Goal: Task Accomplishment & Management: Complete application form

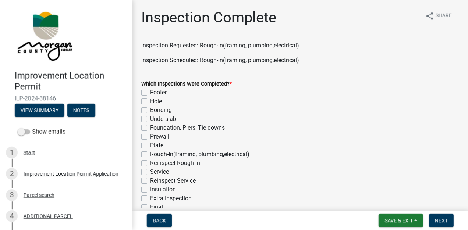
scroll to position [132, 0]
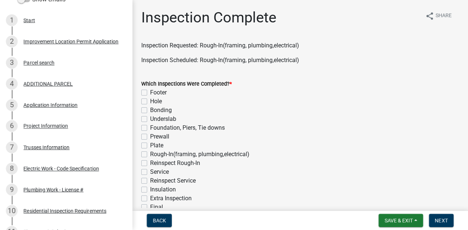
click at [48, 129] on div "Project Information" at bounding box center [46, 126] width 45 height 5
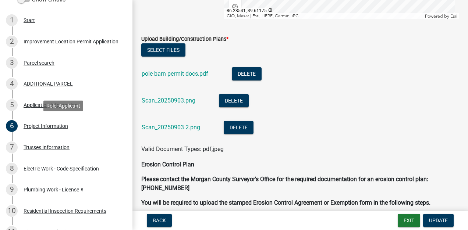
scroll to position [1488, 0]
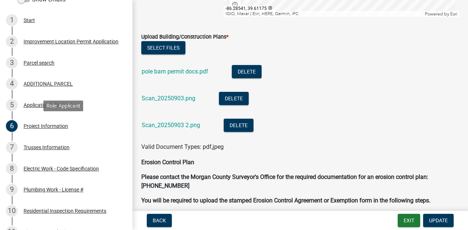
click at [173, 99] on link "Scan_20250903.png" at bounding box center [169, 98] width 54 height 7
click at [181, 123] on link "Scan_20250903 2.png" at bounding box center [171, 125] width 59 height 7
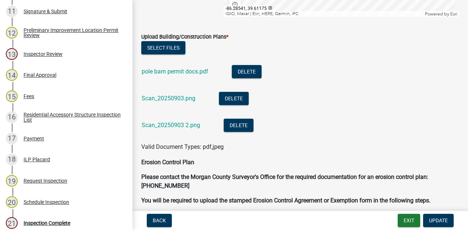
scroll to position [446, 0]
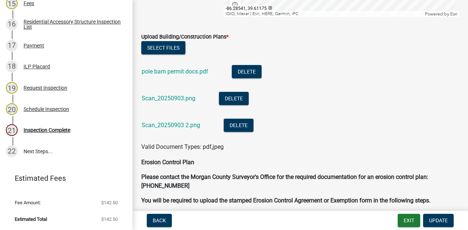
click at [55, 134] on div "21 Inspection Complete" at bounding box center [63, 130] width 115 height 12
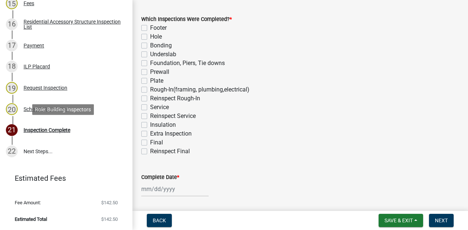
scroll to position [65, 0]
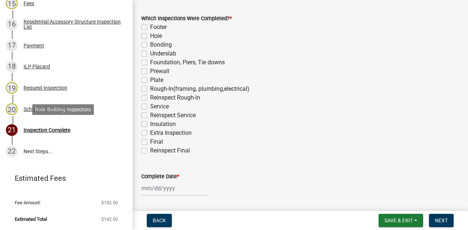
click at [150, 89] on label "Rough-In(framing, plumbing,electrical)" at bounding box center [199, 89] width 99 height 9
click at [150, 89] on input "Rough-In(framing, plumbing,electrical)" at bounding box center [152, 87] width 5 height 5
checkbox input "true"
checkbox input "false"
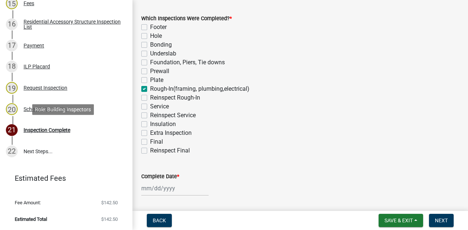
checkbox input "false"
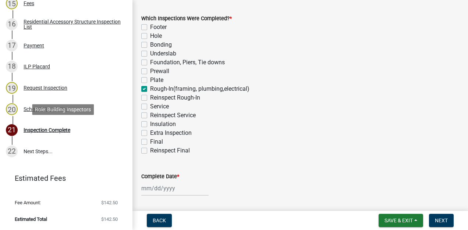
checkbox input "true"
checkbox input "false"
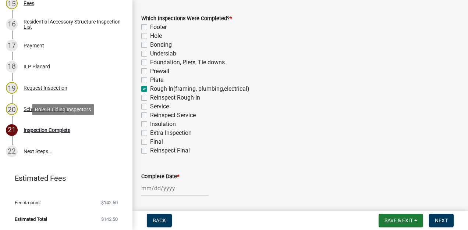
checkbox input "false"
click at [150, 107] on label "Service" at bounding box center [159, 106] width 19 height 9
click at [150, 107] on input "Service" at bounding box center [152, 104] width 5 height 5
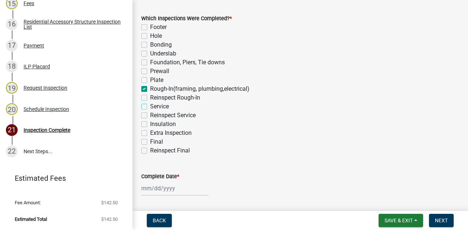
checkbox input "true"
checkbox input "false"
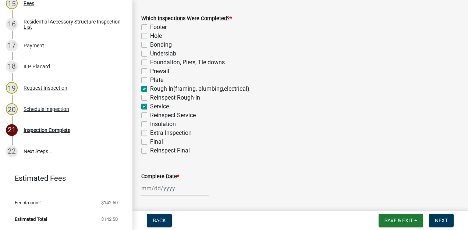
checkbox input "false"
checkbox input "true"
checkbox input "false"
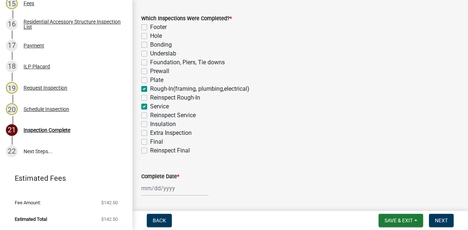
checkbox input "true"
checkbox input "false"
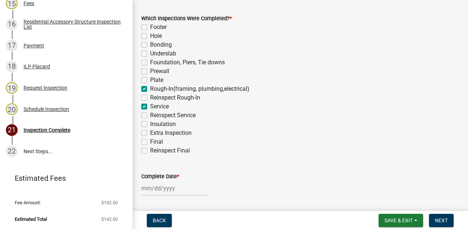
checkbox input "false"
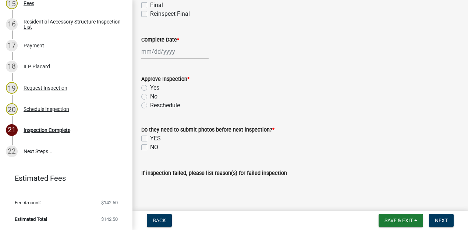
scroll to position [203, 0]
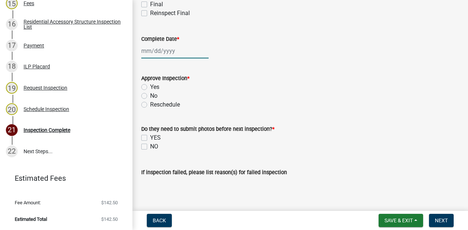
click at [167, 52] on div at bounding box center [174, 50] width 67 height 15
select select "9"
select select "2025"
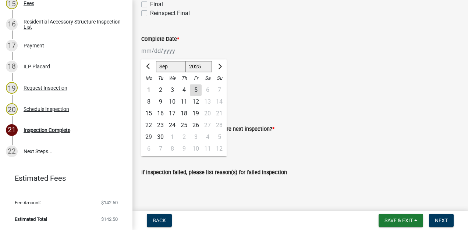
click at [196, 90] on div "5" at bounding box center [196, 90] width 12 height 12
type input "[DATE]"
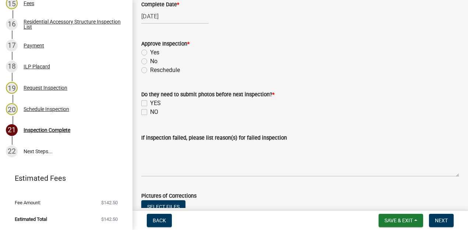
scroll to position [248, 0]
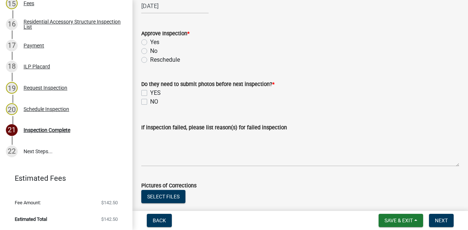
click at [150, 42] on label "Yes" at bounding box center [154, 42] width 9 height 9
click at [150, 42] on input "Yes" at bounding box center [152, 40] width 5 height 5
radio input "true"
click at [150, 102] on label "NO" at bounding box center [154, 102] width 8 height 9
click at [150, 102] on input "NO" at bounding box center [152, 100] width 5 height 5
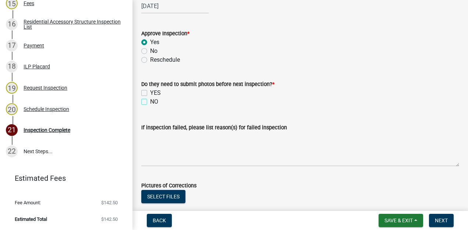
checkbox input "true"
checkbox input "false"
checkbox input "true"
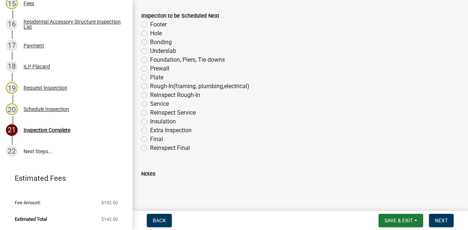
scroll to position [472, 0]
click at [150, 121] on label "Insulation" at bounding box center [163, 121] width 26 height 9
click at [150, 121] on input "Insulation" at bounding box center [152, 119] width 5 height 5
radio input "true"
click at [437, 222] on span "Next" at bounding box center [441, 221] width 13 height 6
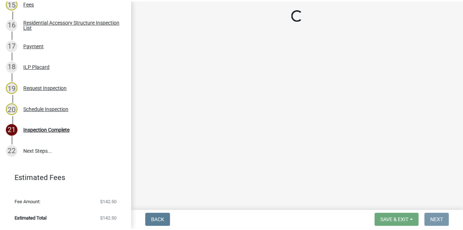
scroll to position [0, 0]
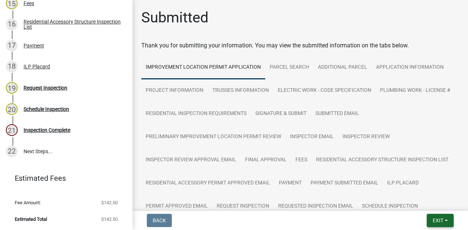
click at [436, 222] on span "Exit" at bounding box center [438, 221] width 11 height 6
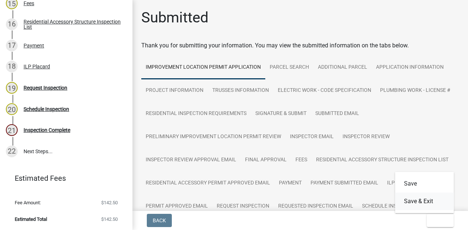
click at [432, 203] on button "Save & Exit" at bounding box center [424, 202] width 59 height 18
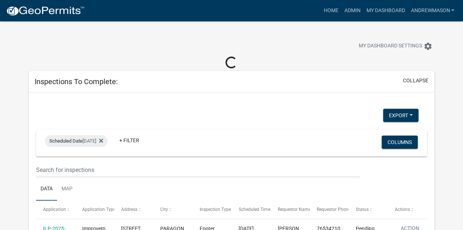
select select "3: 100"
